Goal: Task Accomplishment & Management: Complete application form

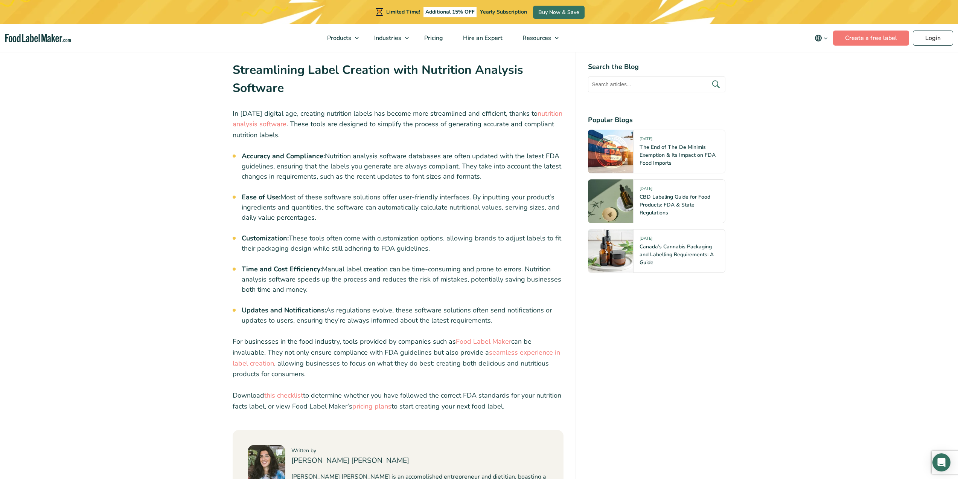
scroll to position [2808, 0]
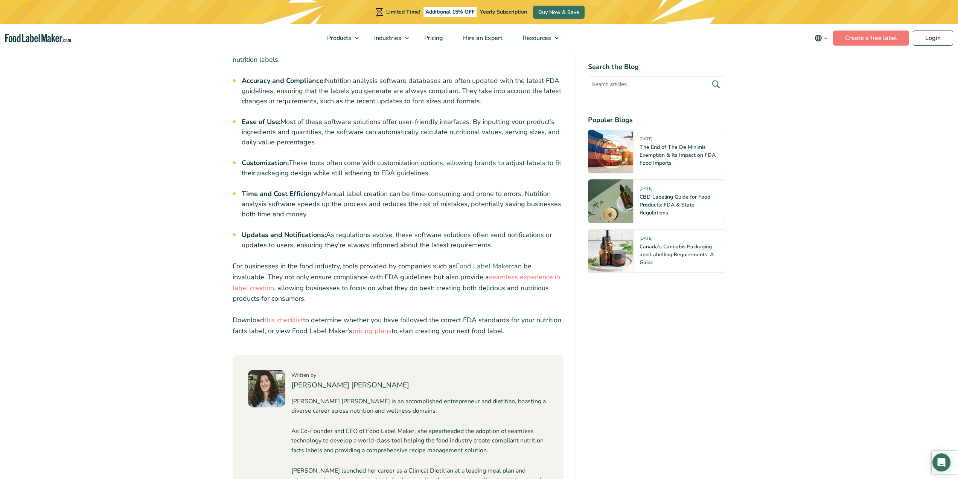
click at [493, 261] on link "Food Label Maker" at bounding box center [483, 265] width 55 height 9
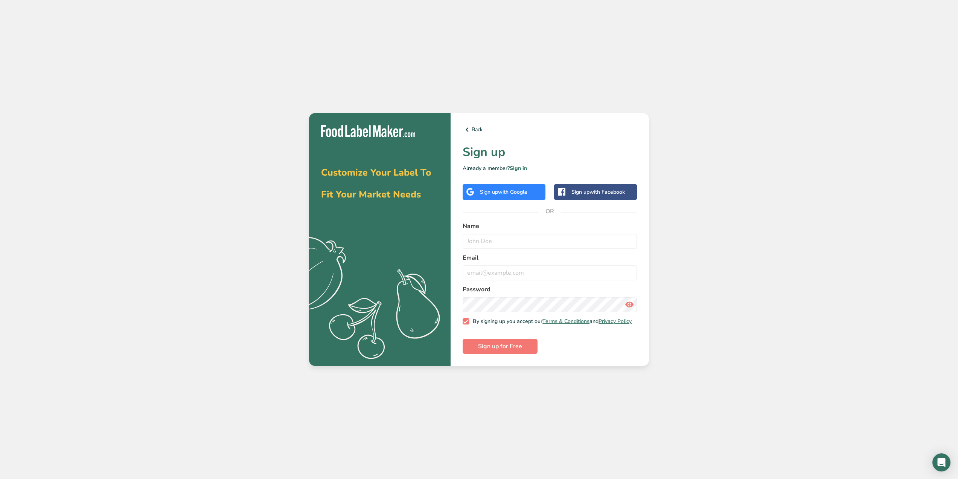
click at [517, 188] on span "with Google" at bounding box center [512, 191] width 29 height 7
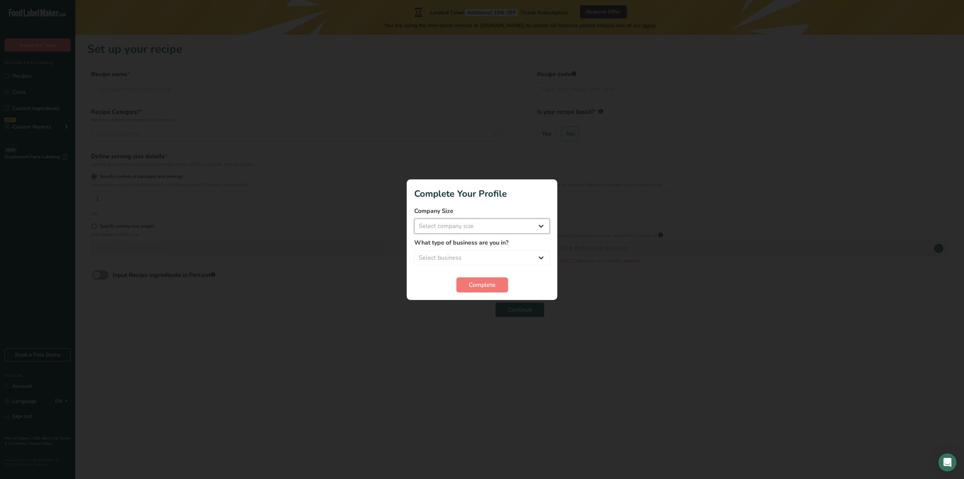
click at [494, 226] on select "Select company size Fewer than 10 Employees 10 to 50 Employees 51 to 500 Employ…" at bounding box center [482, 225] width 136 height 15
select select "1"
click at [414, 218] on select "Select company size Fewer than 10 Employees 10 to 50 Employees 51 to 500 Employ…" at bounding box center [482, 225] width 136 height 15
click at [479, 258] on select "Select business Packaged Food Manufacturer Restaurant & Cafe Bakery Meal Plans …" at bounding box center [482, 257] width 136 height 15
select select "5"
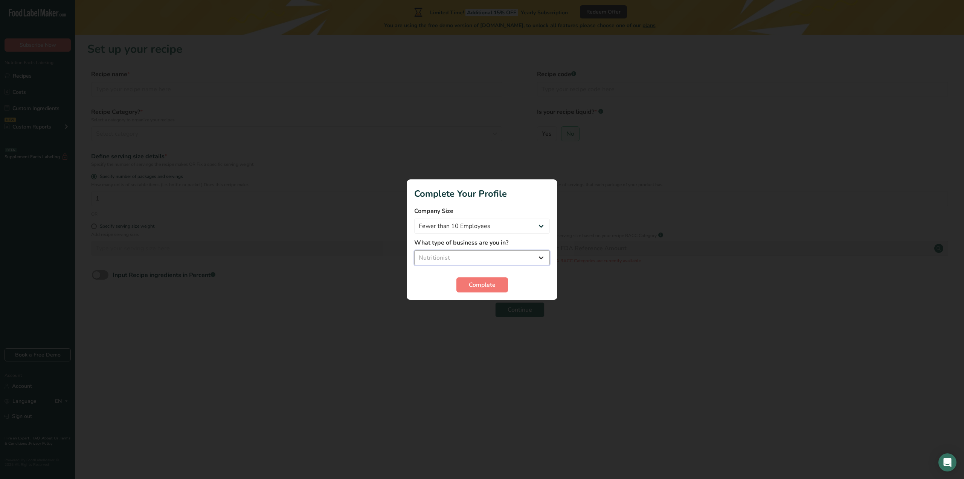
click at [414, 250] on select "Select business Packaged Food Manufacturer Restaurant & Cafe Bakery Meal Plans …" at bounding box center [482, 257] width 136 height 15
click at [470, 279] on button "Complete" at bounding box center [482, 284] width 52 height 15
